Goal: Information Seeking & Learning: Learn about a topic

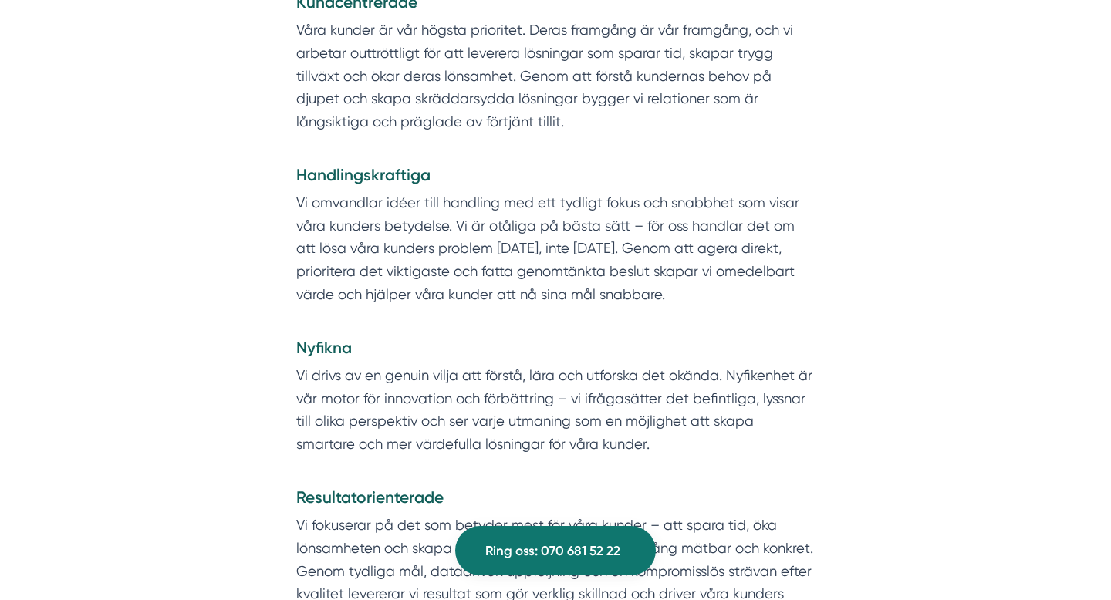
scroll to position [1700, 0]
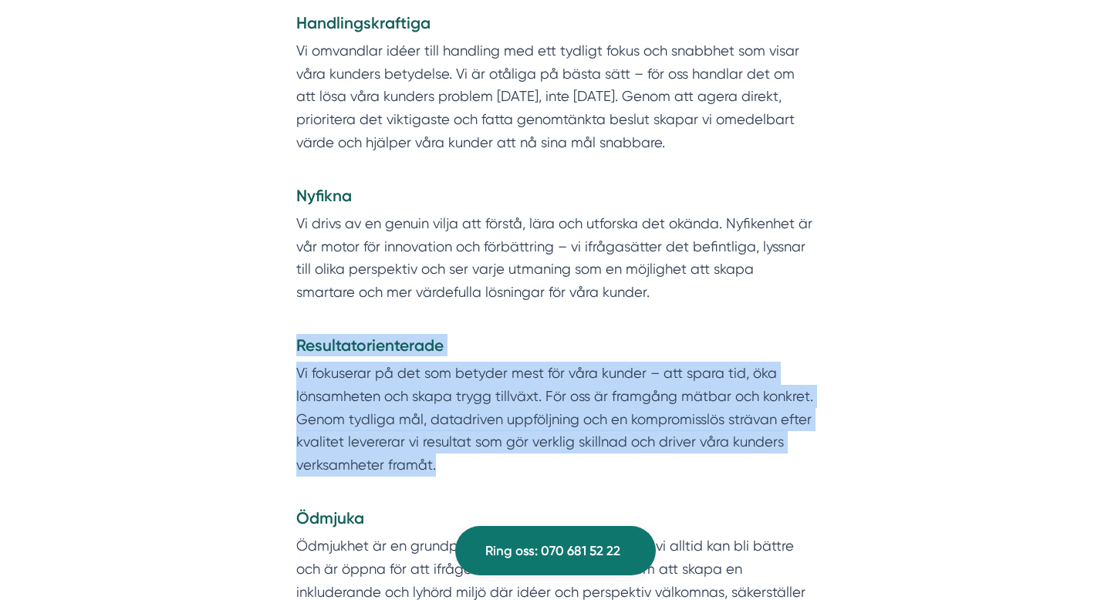
drag, startPoint x: 444, startPoint y: 440, endPoint x: 295, endPoint y: 316, distance: 193.9
click at [295, 316] on div "Vi är… Kundcentrerade Våra kunder är vår högsta prioritet. Deras framgång är vå…" at bounding box center [555, 313] width 593 height 1034
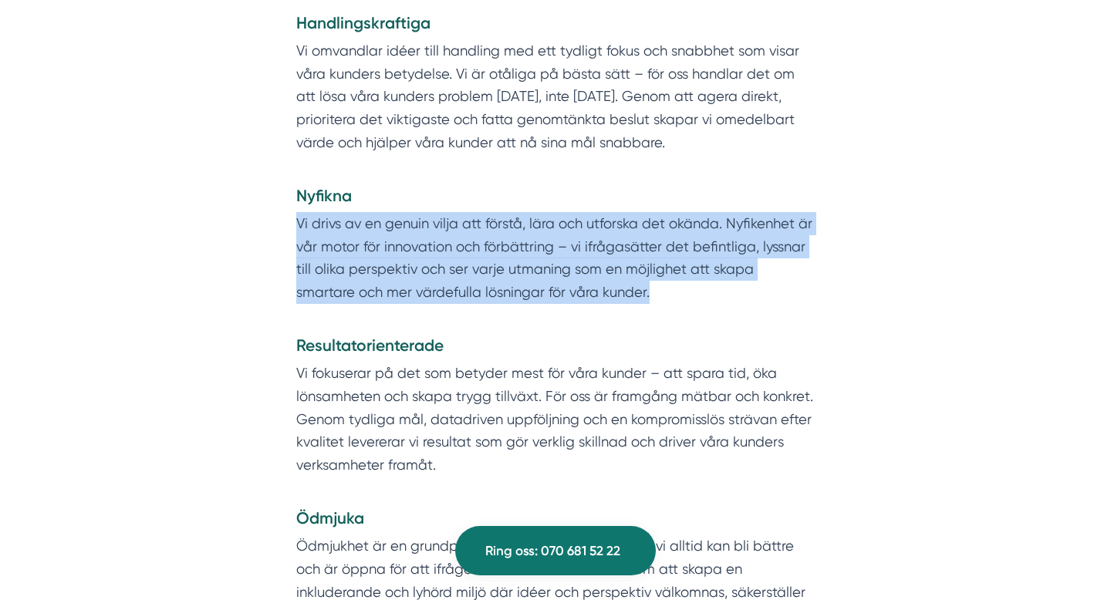
drag, startPoint x: 593, startPoint y: 265, endPoint x: 290, endPoint y: 203, distance: 308.9
click at [289, 202] on div "Vi är… Kundcentrerade Våra kunder är vår högsta prioritet. Deras framgång är vå…" at bounding box center [555, 313] width 593 height 1034
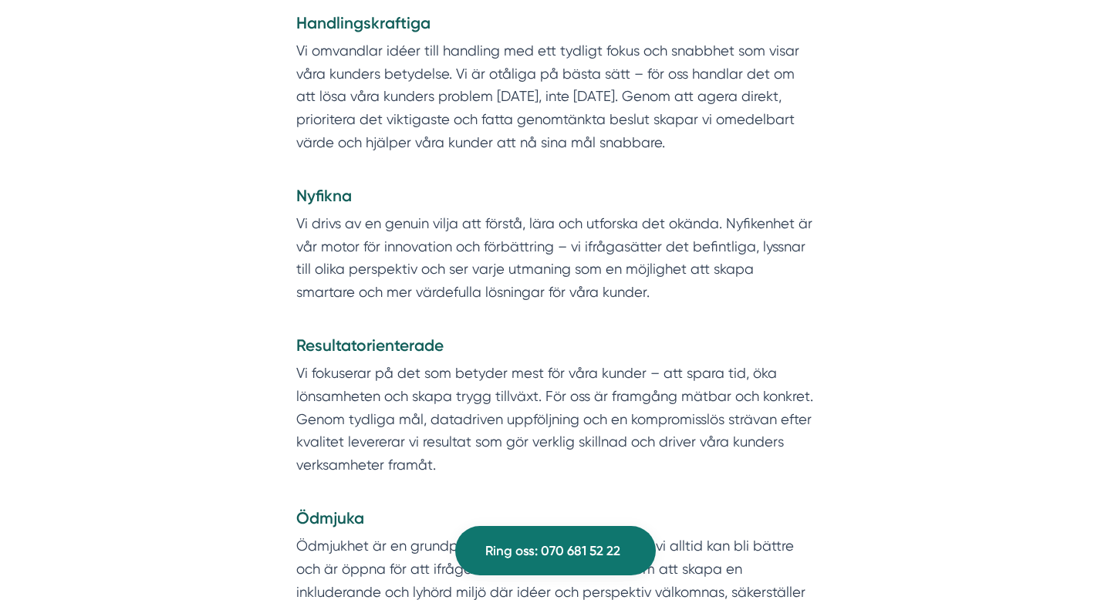
click at [294, 200] on div "Vi är… Kundcentrerade Våra kunder är vår högsta prioritet. Deras framgång är vå…" at bounding box center [555, 313] width 593 height 1034
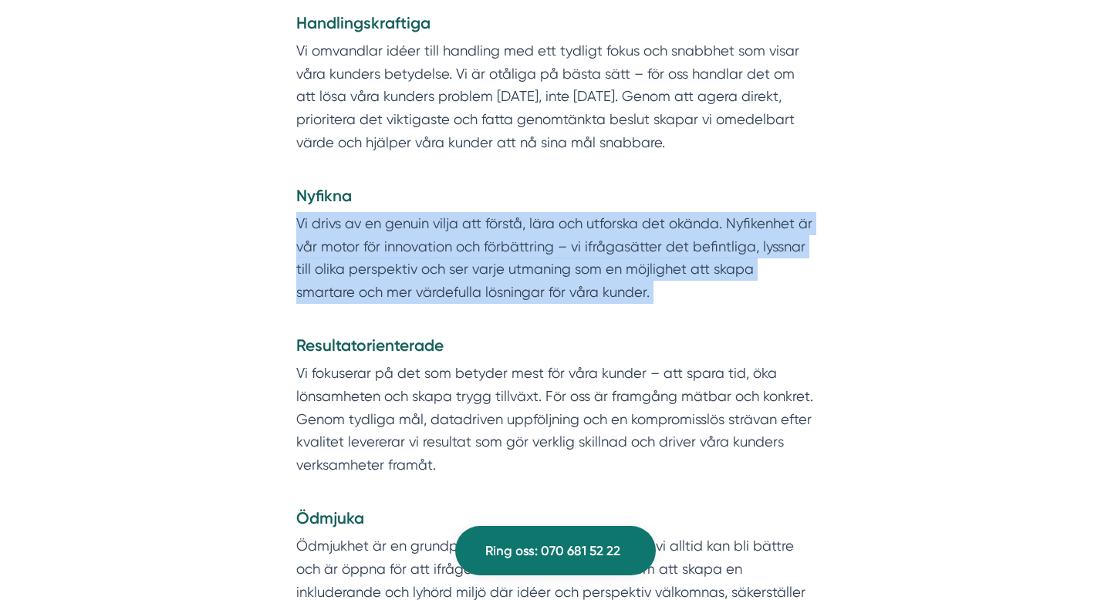
drag, startPoint x: 294, startPoint y: 200, endPoint x: 611, endPoint y: 285, distance: 328.5
click at [611, 285] on div "Vi är… Kundcentrerade Våra kunder är vår högsta prioritet. Deras framgång är vå…" at bounding box center [555, 313] width 593 height 1034
click at [611, 285] on p "Vi drivs av en genuin vilja att förstå, lära och utforska det okända. Nyfikenhe…" at bounding box center [555, 269] width 519 height 114
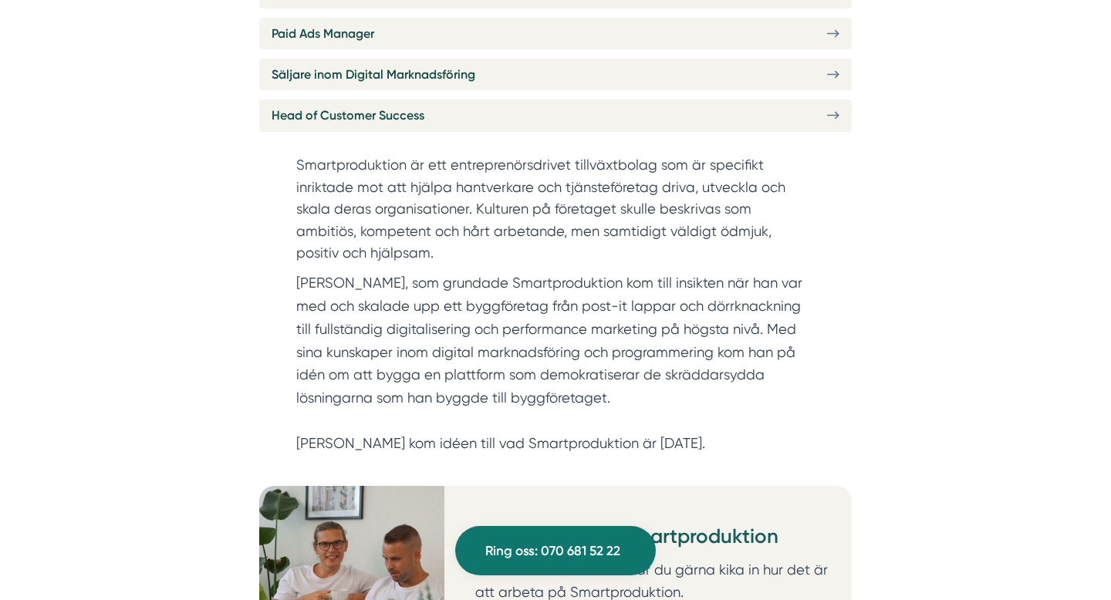
scroll to position [756, 0]
click at [639, 308] on p "[PERSON_NAME], som grundade Smartproduktion kom till insikten när han var med o…" at bounding box center [555, 362] width 519 height 184
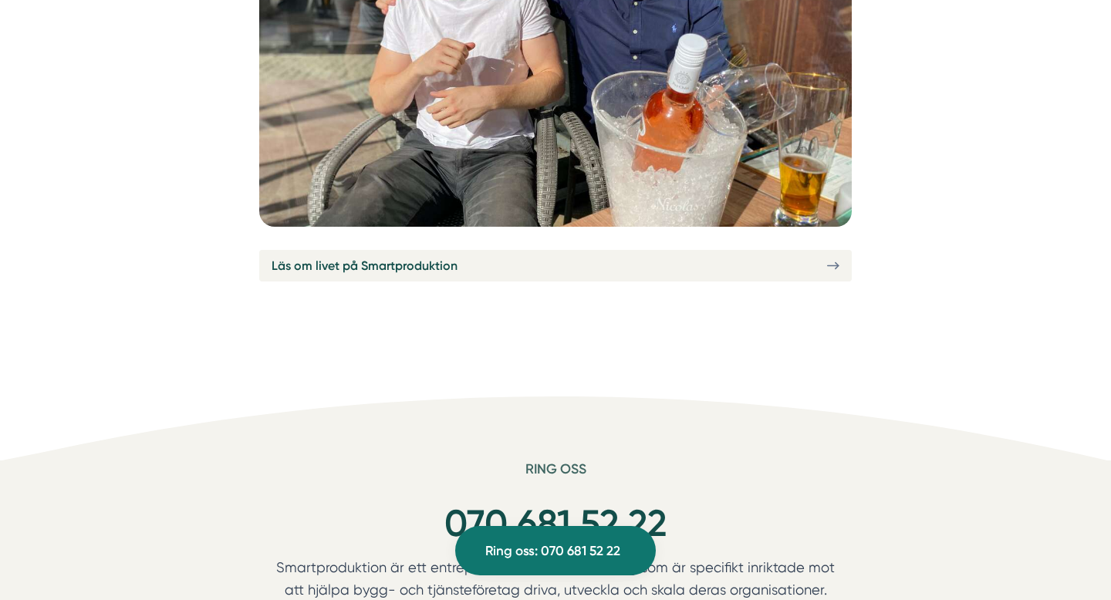
scroll to position [5725, 0]
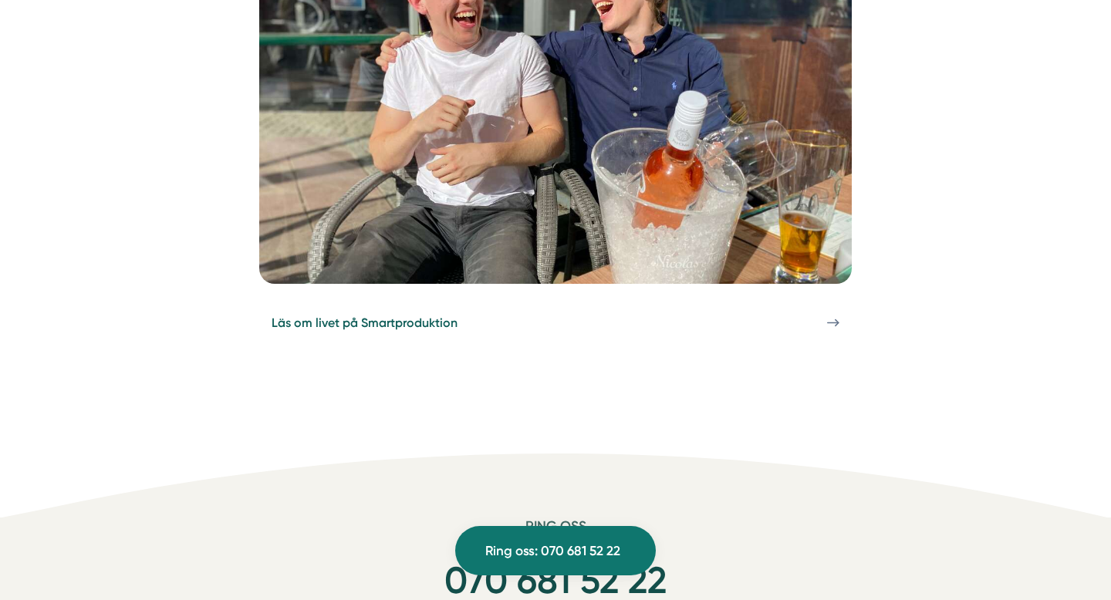
click at [597, 307] on link "Läs om livet på Smartproduktion" at bounding box center [555, 323] width 593 height 32
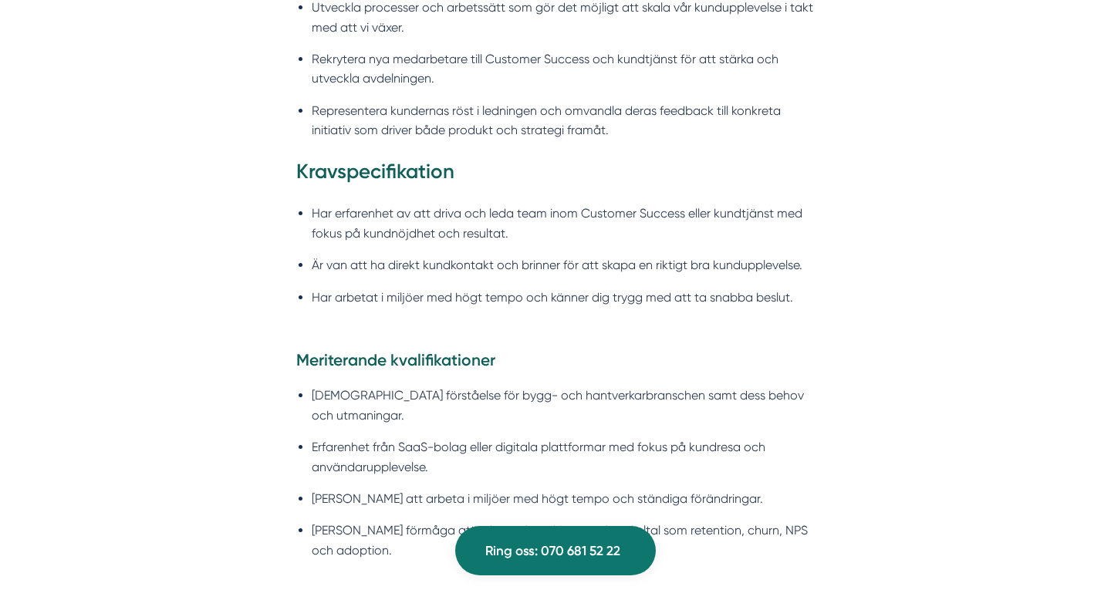
scroll to position [1488, 0]
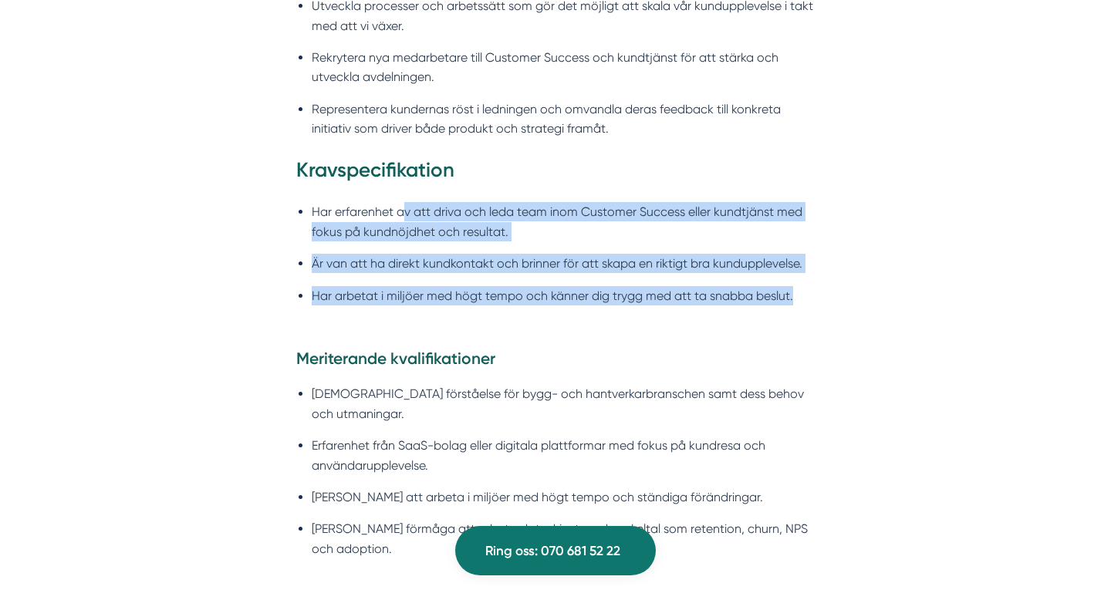
drag, startPoint x: 800, startPoint y: 292, endPoint x: 402, endPoint y: 207, distance: 407.1
click at [402, 207] on ul "Har erfarenhet av att driva och leda team inom Customer Success eller kundtjäns…" at bounding box center [555, 258] width 519 height 132
click at [402, 207] on li "Har erfarenhet av att driva och leda team inom Customer Success eller kundtjäns…" at bounding box center [563, 221] width 503 height 39
drag, startPoint x: 312, startPoint y: 210, endPoint x: 807, endPoint y: 302, distance: 503.2
click at [807, 302] on ul "Har erfarenhet av att driva och leda team inom Customer Success eller kundtjäns…" at bounding box center [555, 258] width 519 height 132
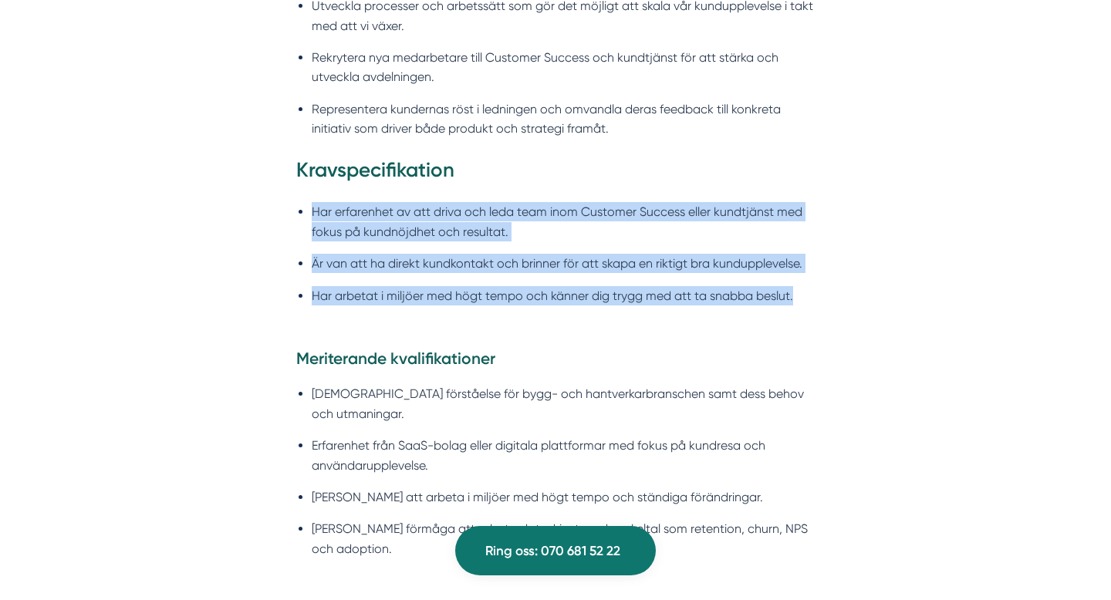
click at [807, 302] on li "Har arbetat i miljöer med högt tempo och känner dig trygg med att ta snabba bes…" at bounding box center [563, 295] width 503 height 19
drag, startPoint x: 805, startPoint y: 292, endPoint x: 299, endPoint y: 178, distance: 518.1
click at [299, 178] on h3 "Kravspecifikation" at bounding box center [555, 174] width 519 height 35
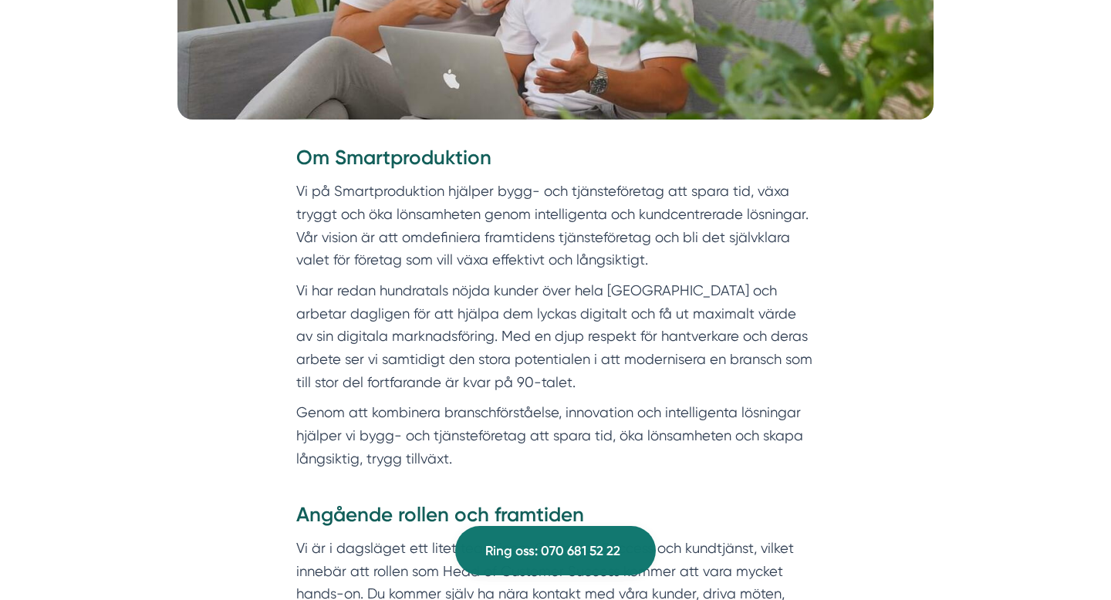
scroll to position [0, 0]
